Goal: Navigation & Orientation: Go to known website

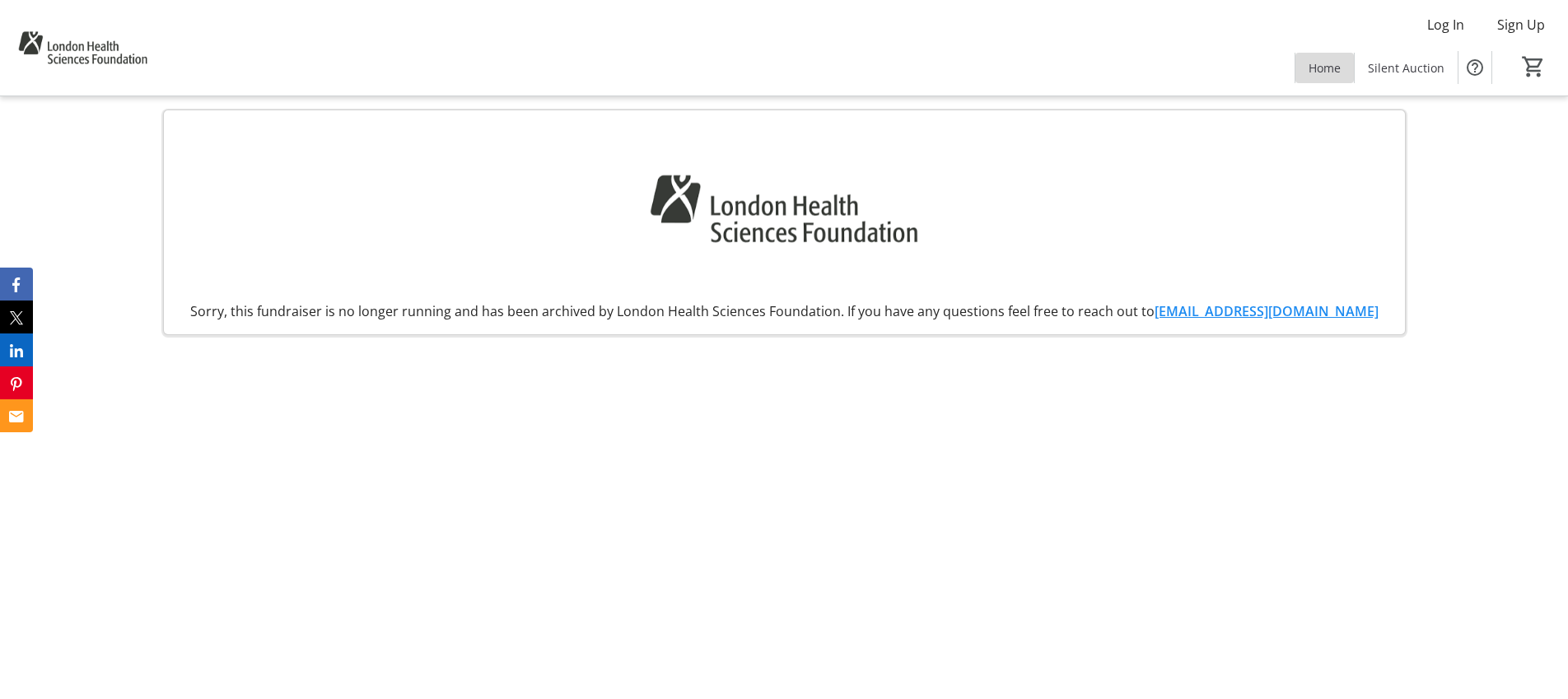
click at [1329, 67] on span "Home" at bounding box center [1325, 67] width 32 height 17
click at [1306, 59] on span at bounding box center [1325, 67] width 59 height 40
click at [1323, 78] on span at bounding box center [1325, 67] width 59 height 40
click at [1324, 50] on span at bounding box center [1325, 67] width 59 height 40
